Goal: Navigation & Orientation: Find specific page/section

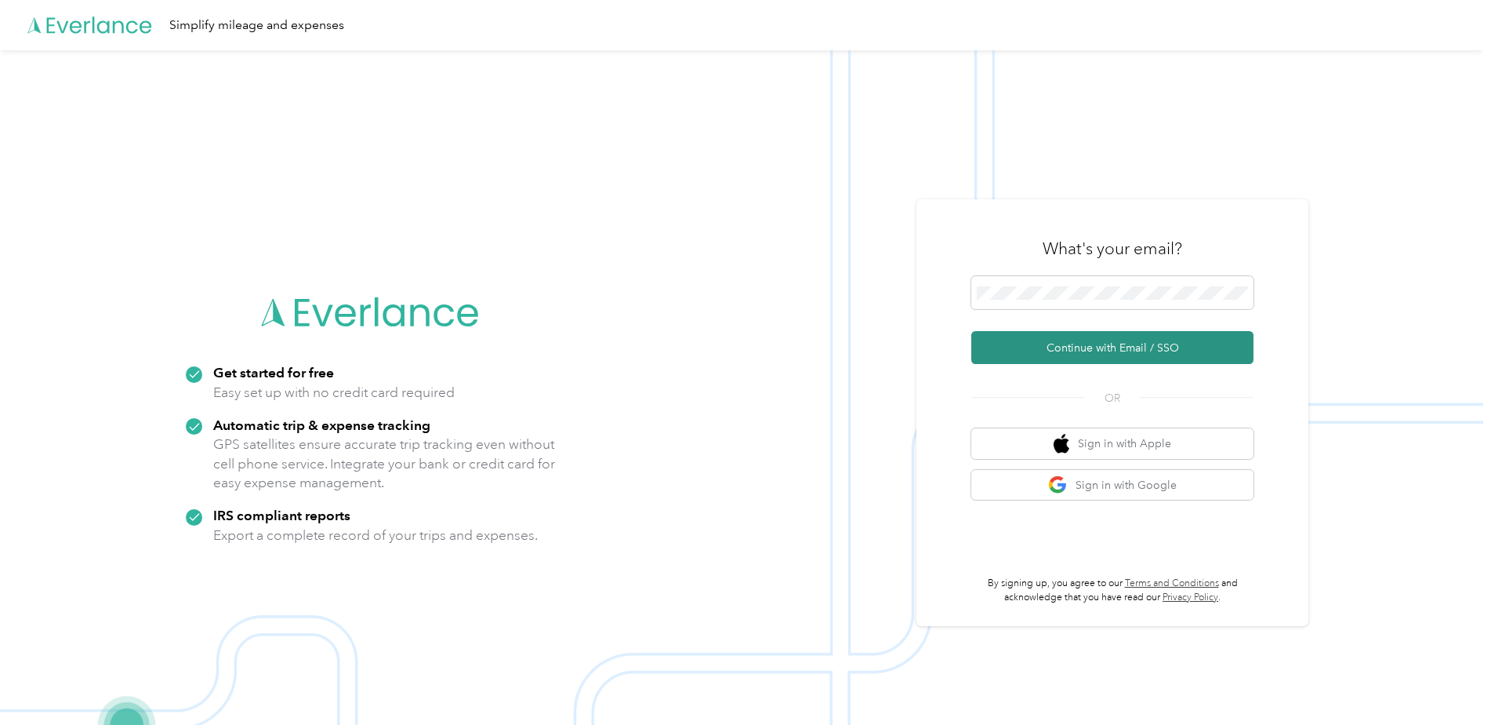
click at [1100, 362] on button "Continue with Email / SSO" at bounding box center [1113, 347] width 282 height 33
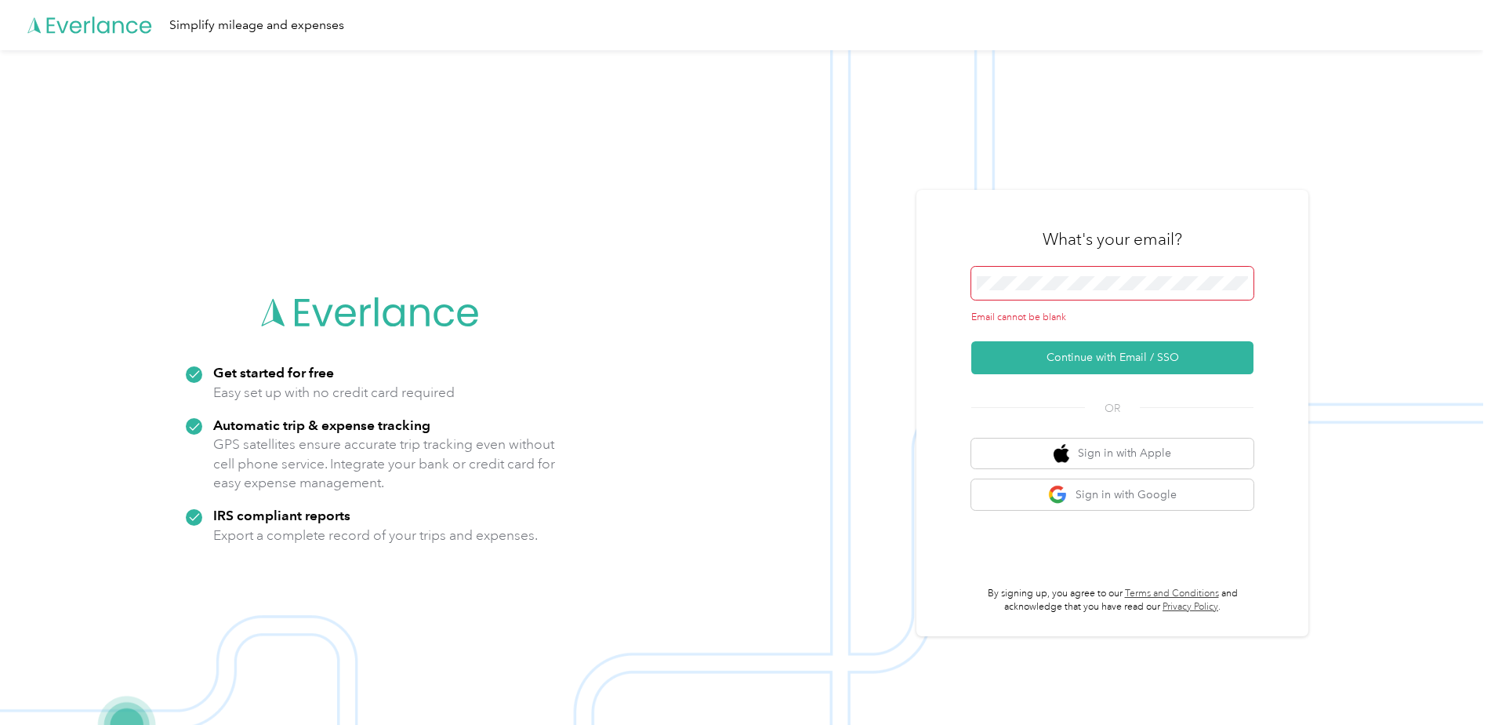
click at [1075, 274] on span at bounding box center [1113, 283] width 282 height 33
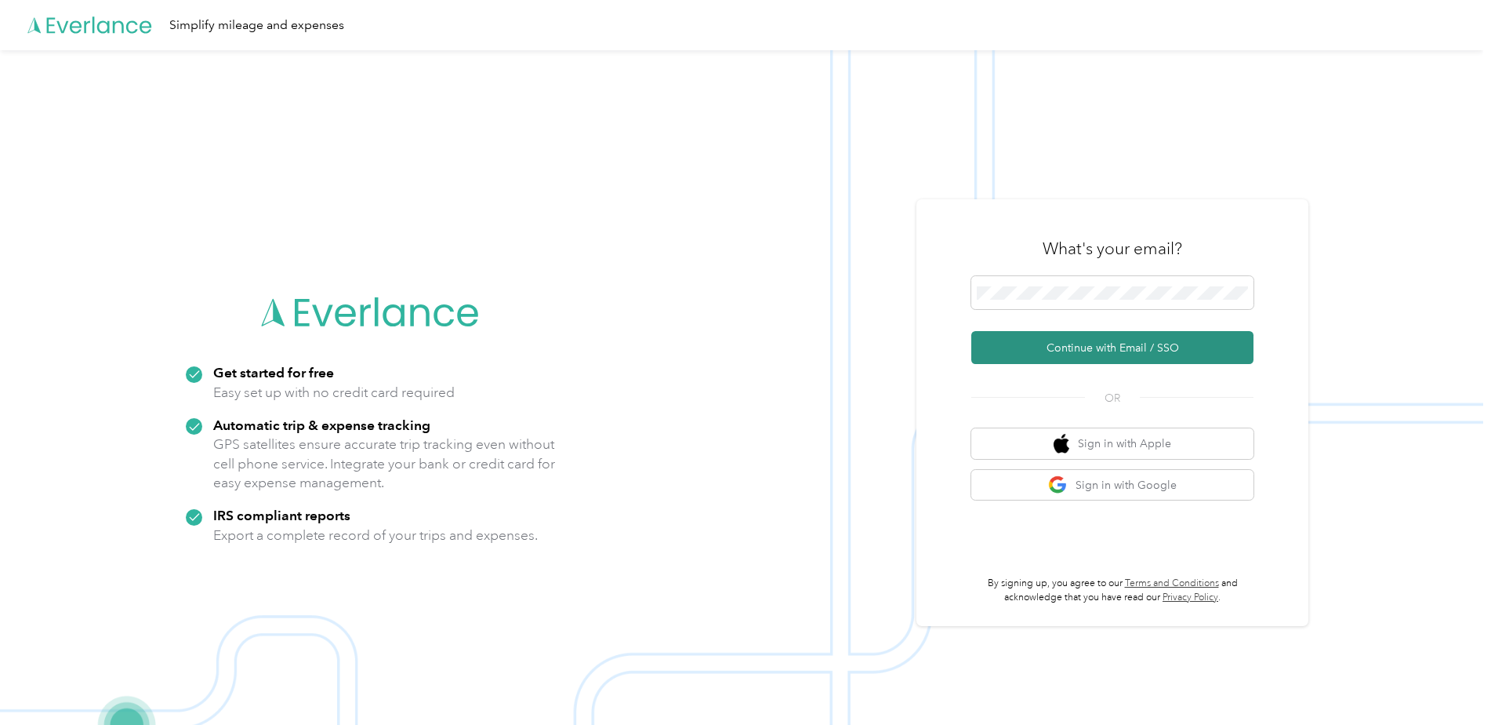
click at [1100, 343] on button "Continue with Email / SSO" at bounding box center [1113, 347] width 282 height 33
